Goal: Find specific page/section: Find specific page/section

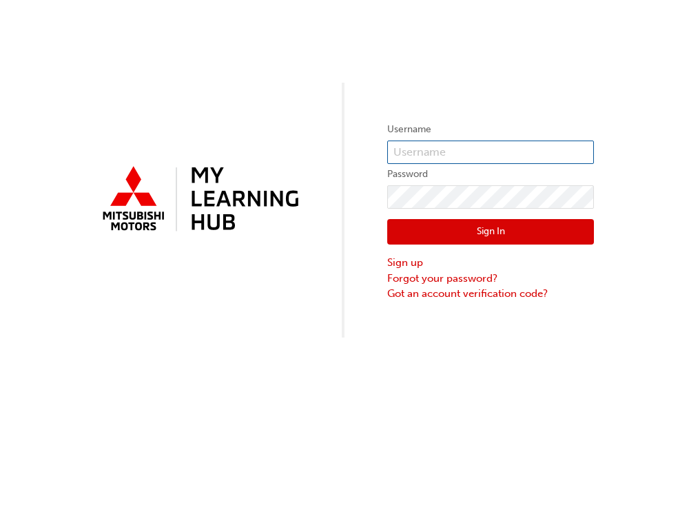
type input "[EMAIL_ADDRESS][DOMAIN_NAME]"
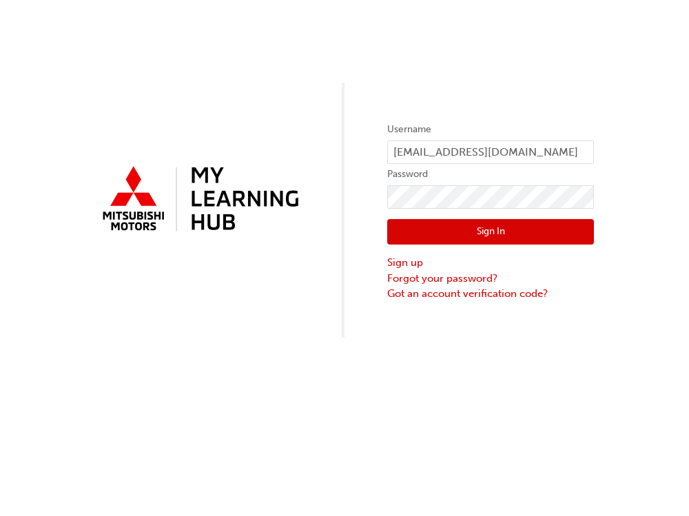
click at [475, 211] on div "Sign In Sign up Forgot your password? Got an account verification code?" at bounding box center [490, 255] width 207 height 93
click at [472, 224] on button "Sign In" at bounding box center [490, 232] width 207 height 26
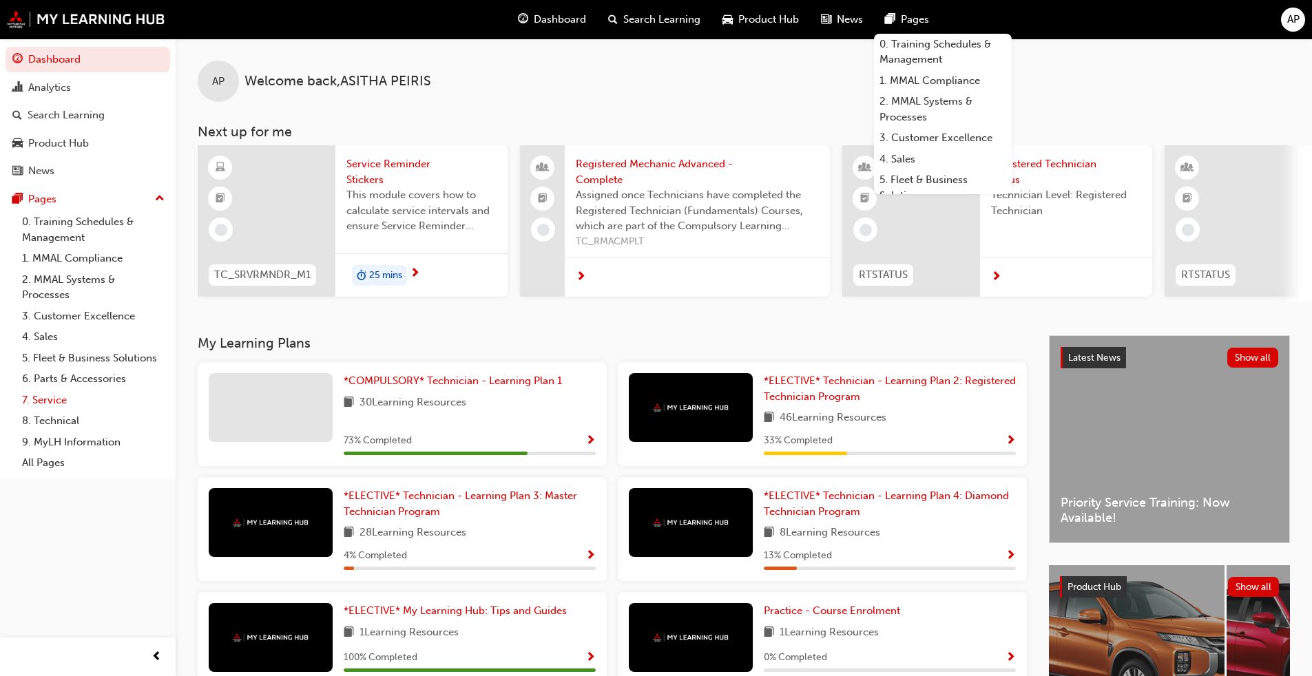
click at [73, 400] on link "7. Service" at bounding box center [94, 400] width 154 height 21
